Goal: Use online tool/utility: Utilize a website feature to perform a specific function

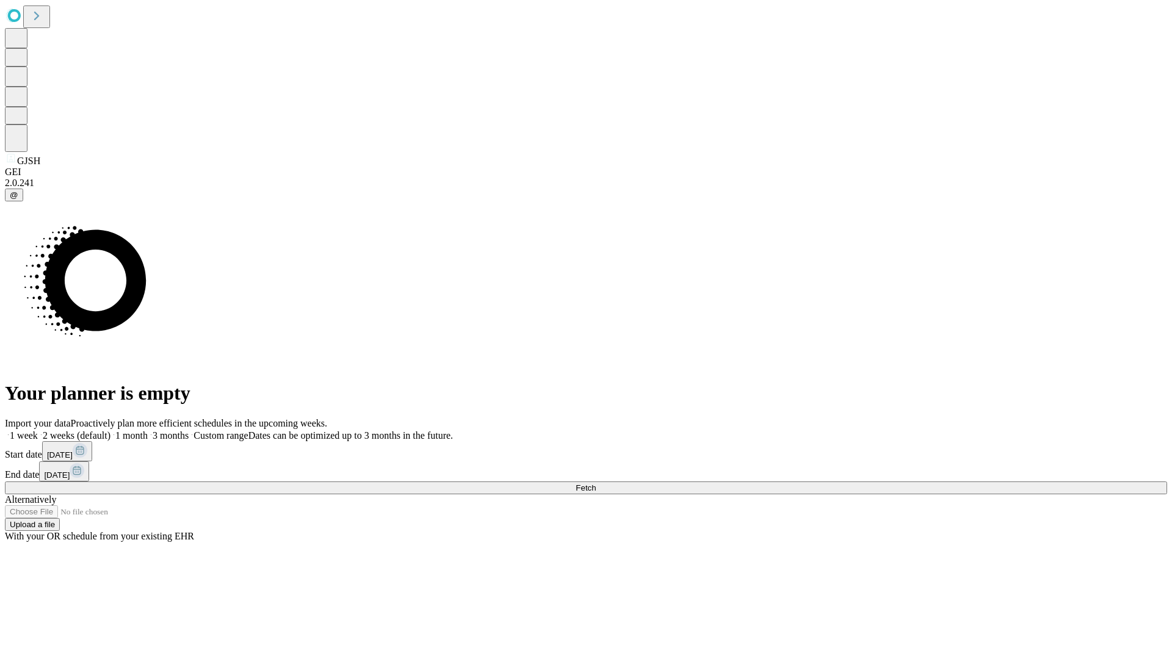
click at [596, 483] on span "Fetch" at bounding box center [586, 487] width 20 height 9
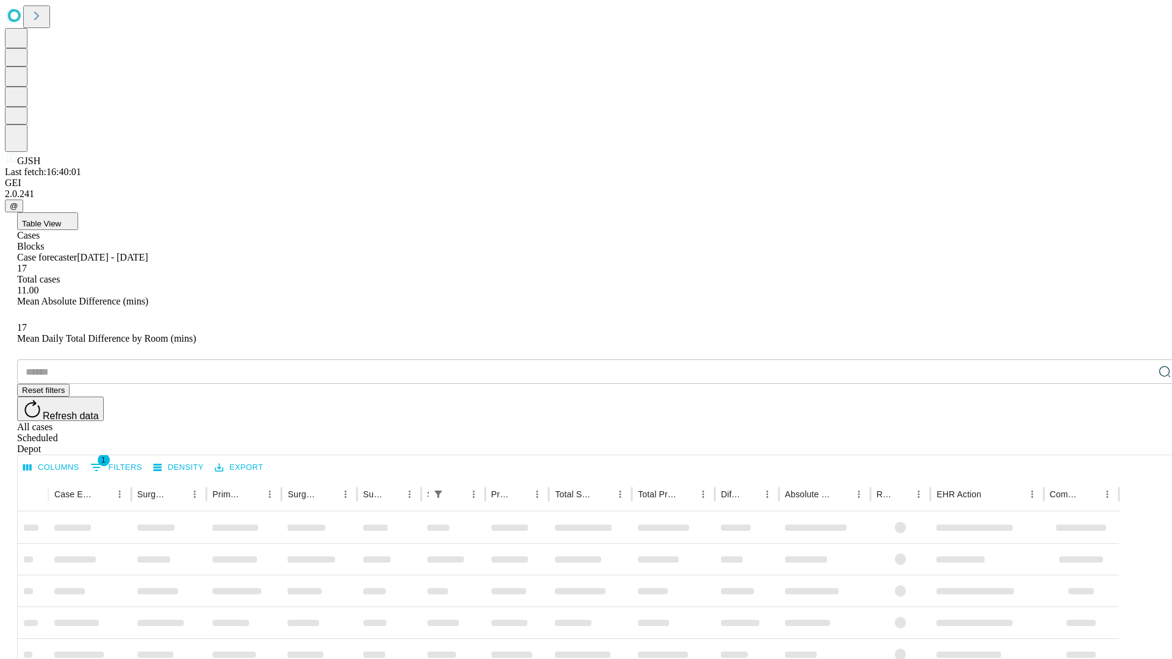
click at [61, 219] on span "Table View" at bounding box center [41, 223] width 39 height 9
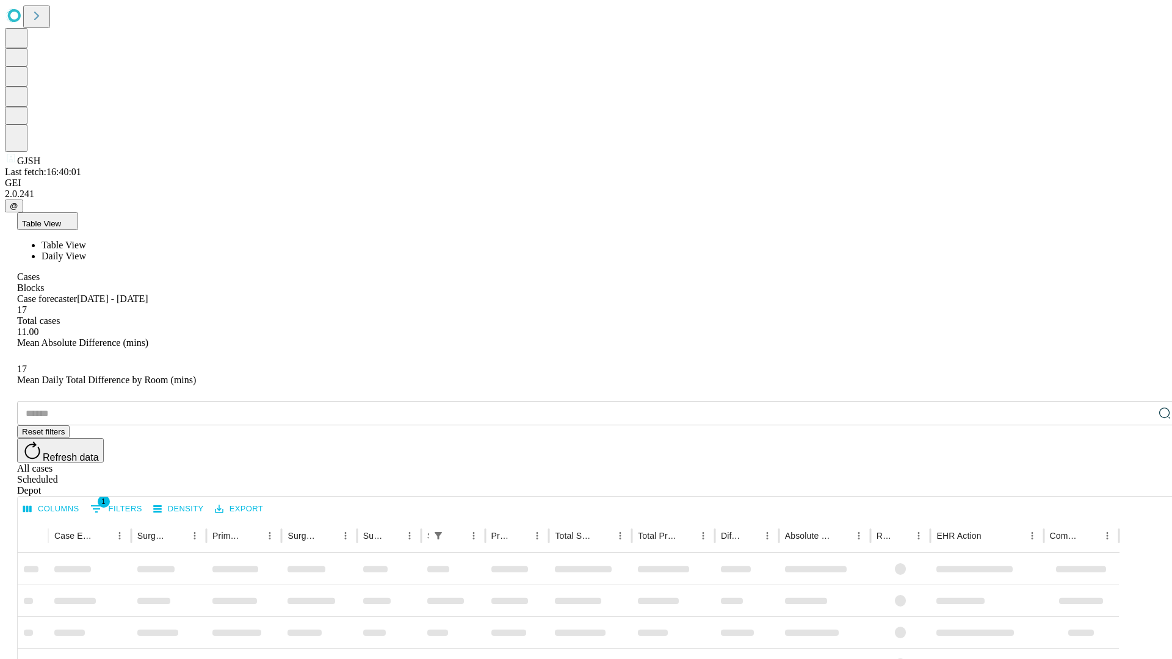
click at [86, 251] on span "Daily View" at bounding box center [64, 256] width 45 height 10
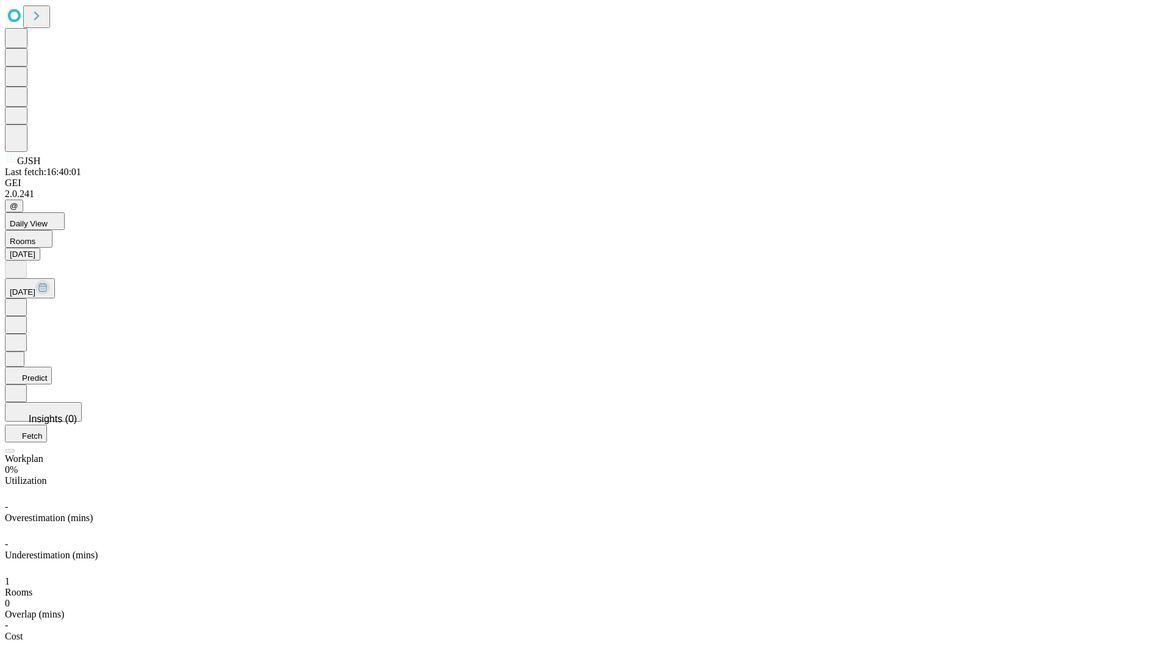
click at [52, 367] on button "Predict" at bounding box center [28, 376] width 47 height 18
